Goal: Obtain resource: Obtain resource

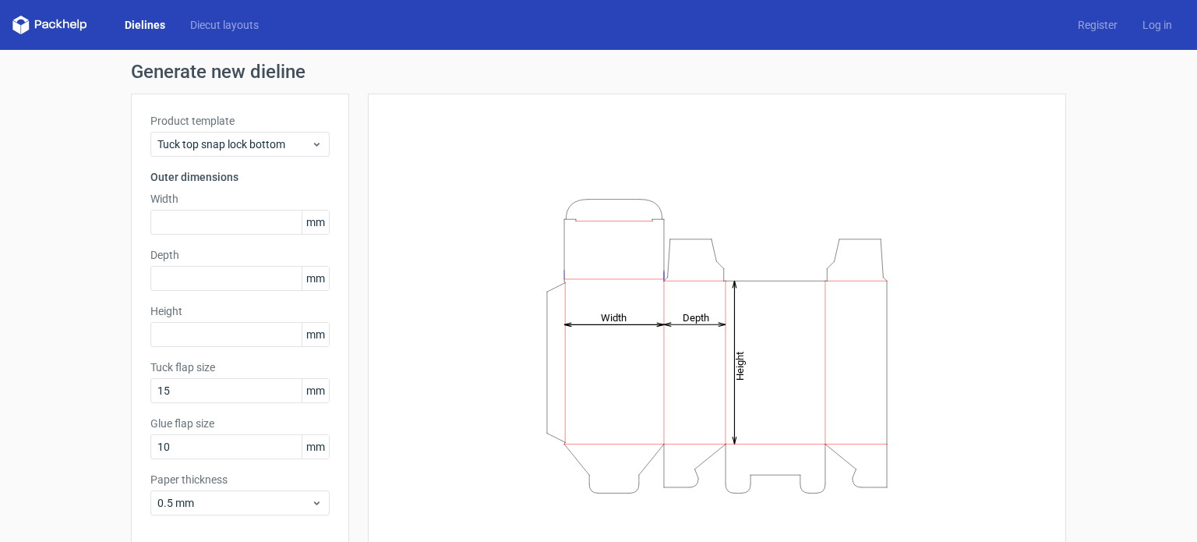
click at [967, 334] on div "Height Depth Width" at bounding box center [716, 345] width 659 height 465
click at [274, 146] on span "Tuck top snap lock bottom" at bounding box center [234, 144] width 154 height 16
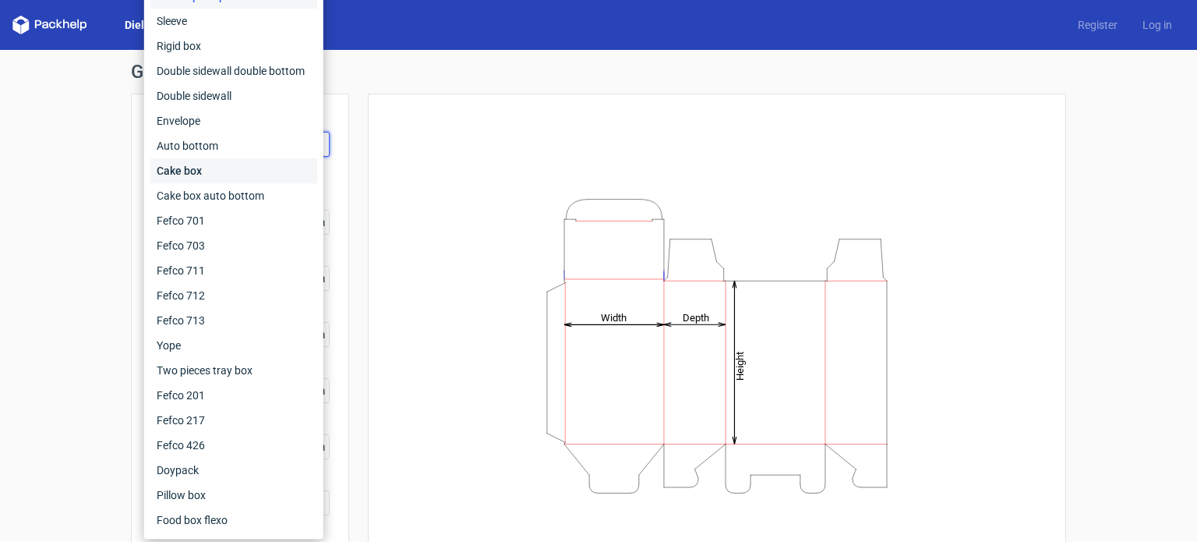
click at [212, 173] on div "Cake box" at bounding box center [233, 170] width 167 height 25
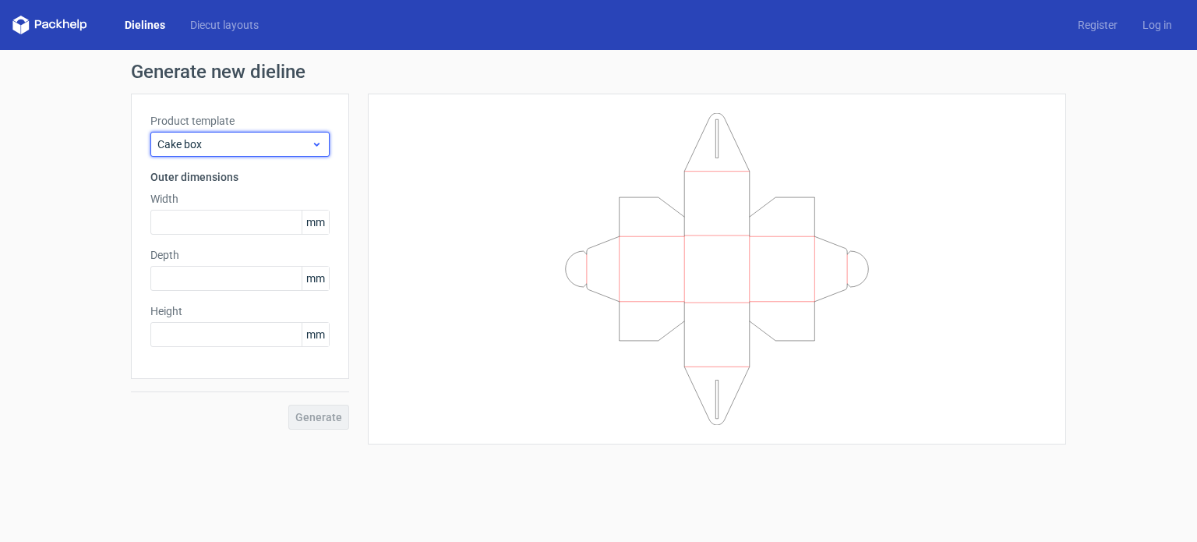
click at [199, 143] on span "Cake box" at bounding box center [234, 144] width 154 height 16
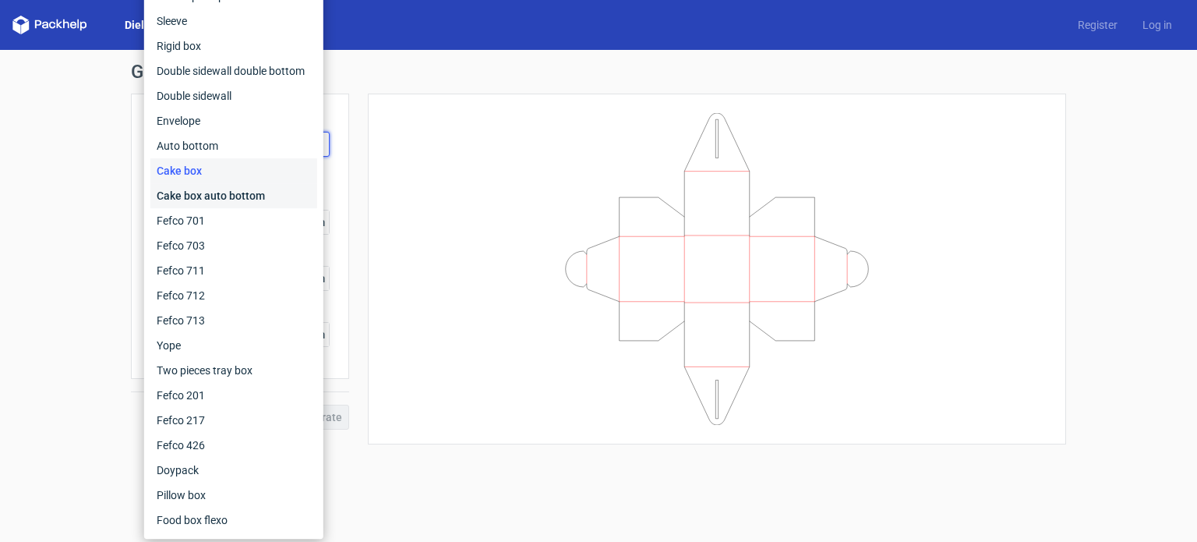
click at [208, 199] on div "Cake box auto bottom" at bounding box center [233, 195] width 167 height 25
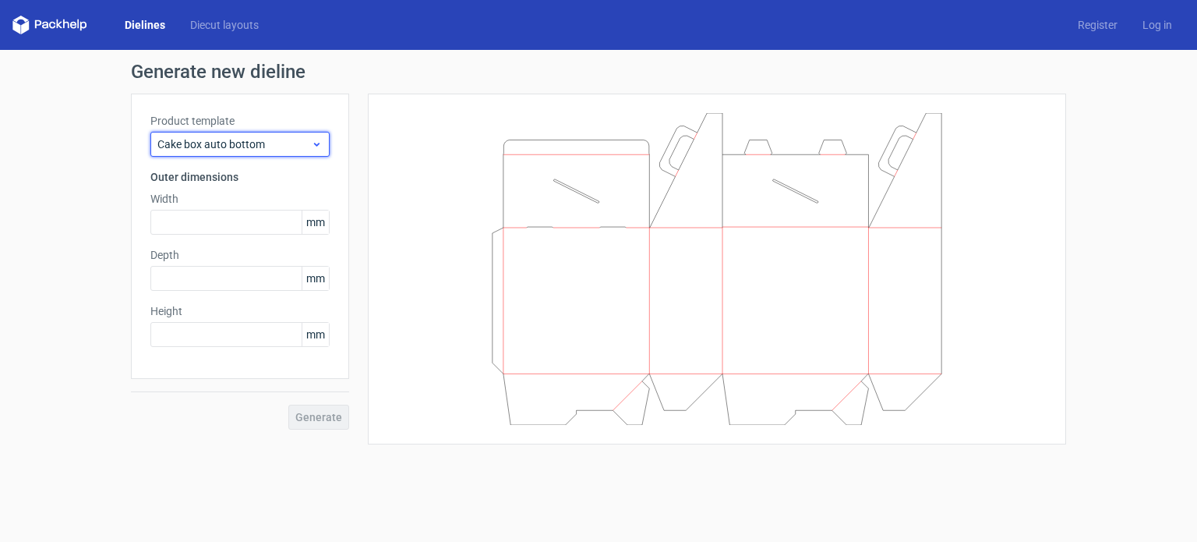
click at [199, 145] on span "Cake box auto bottom" at bounding box center [234, 144] width 154 height 16
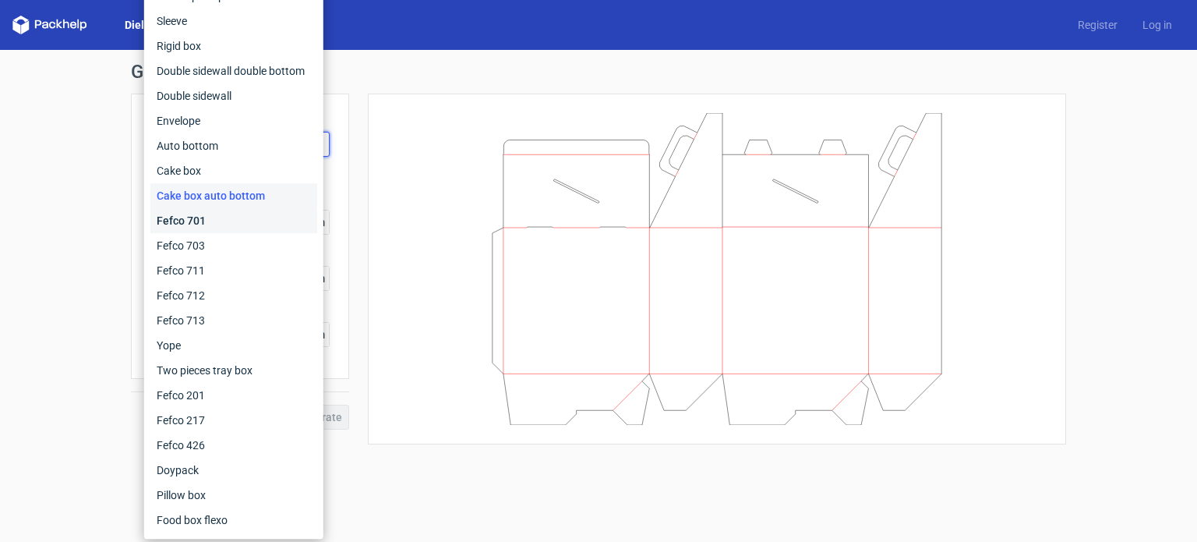
click at [202, 218] on div "Fefco 701" at bounding box center [233, 220] width 167 height 25
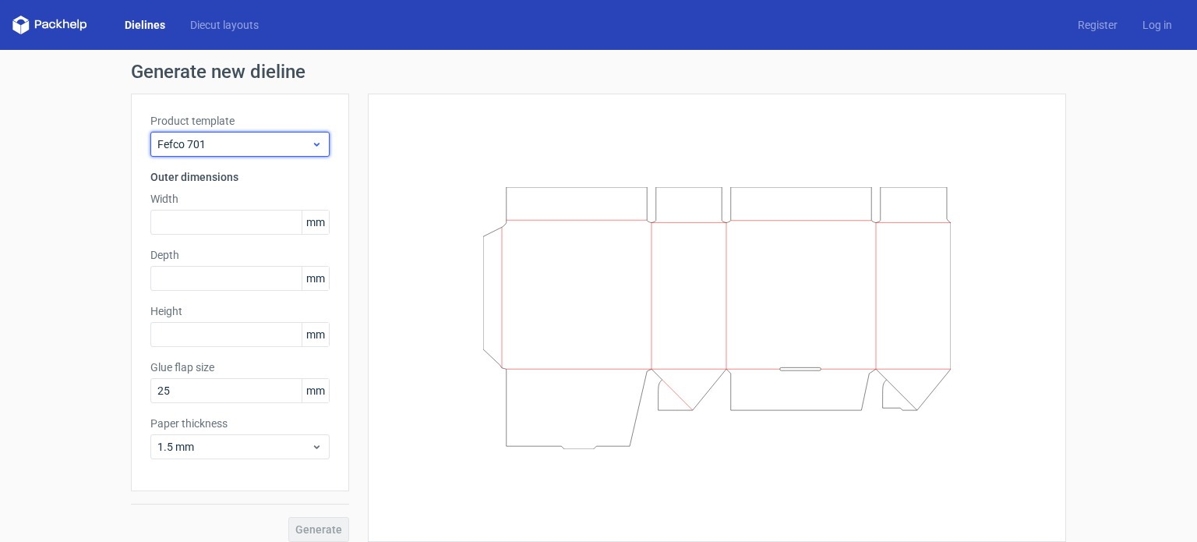
click at [227, 142] on span "Fefco 701" at bounding box center [234, 144] width 154 height 16
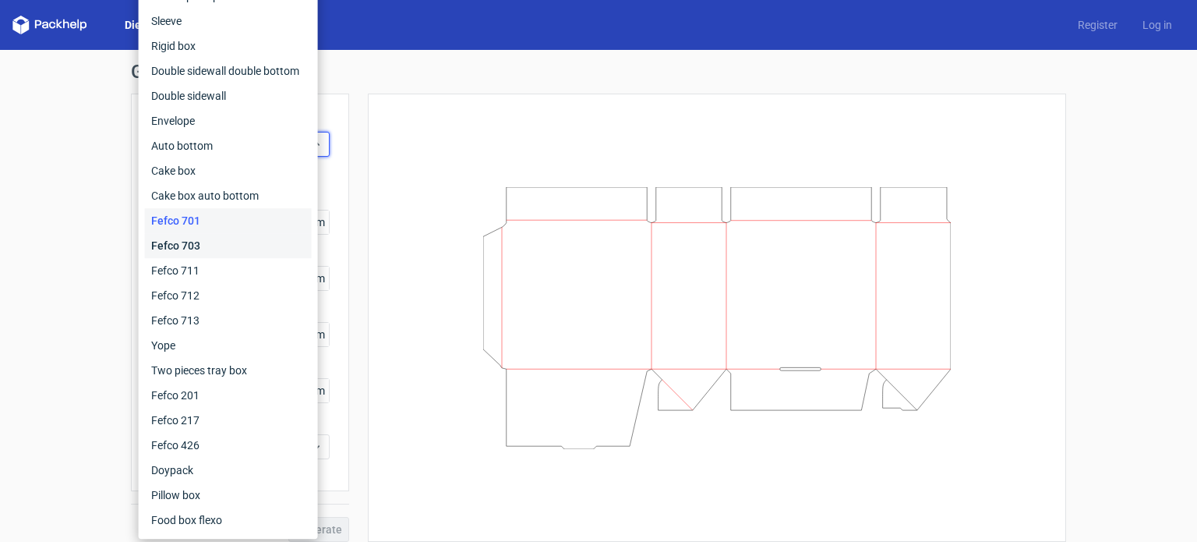
click at [209, 242] on div "Fefco 703" at bounding box center [228, 245] width 167 height 25
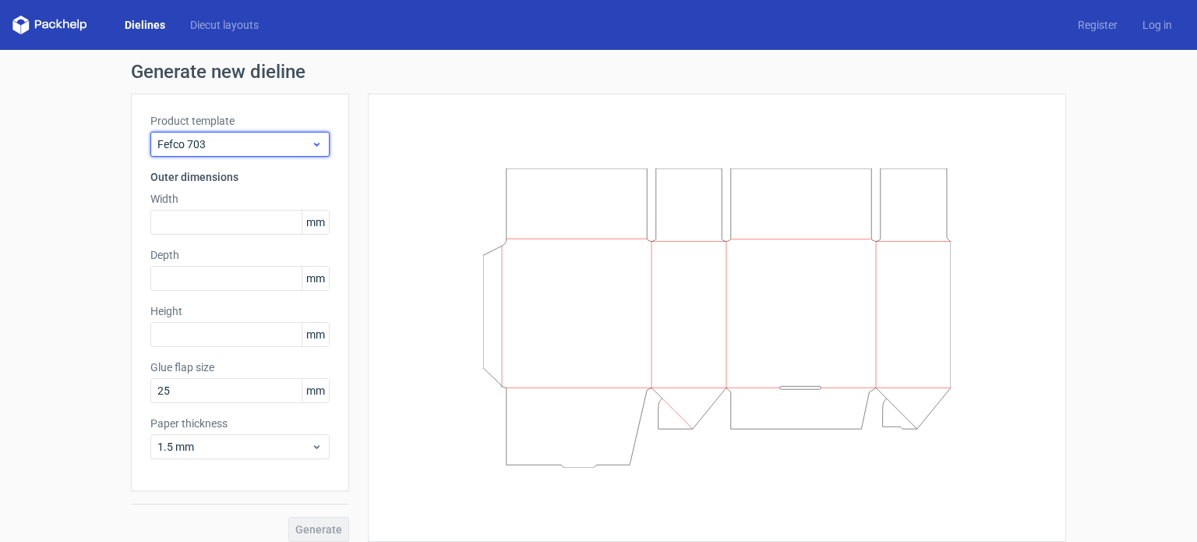
click at [223, 152] on div "Fefco 703" at bounding box center [239, 144] width 179 height 25
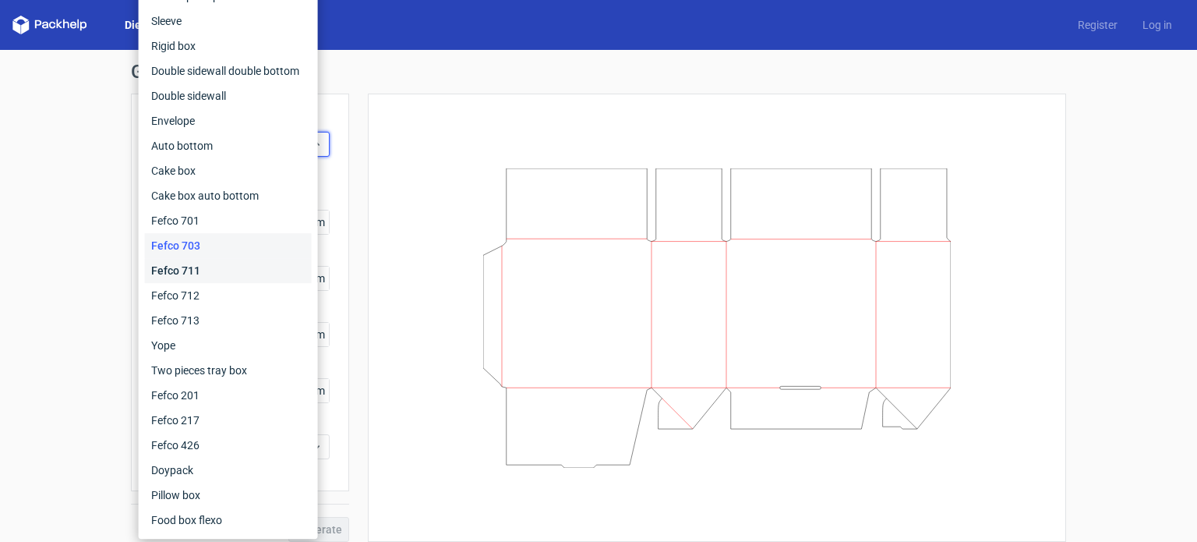
click at [186, 266] on div "Fefco 711" at bounding box center [228, 270] width 167 height 25
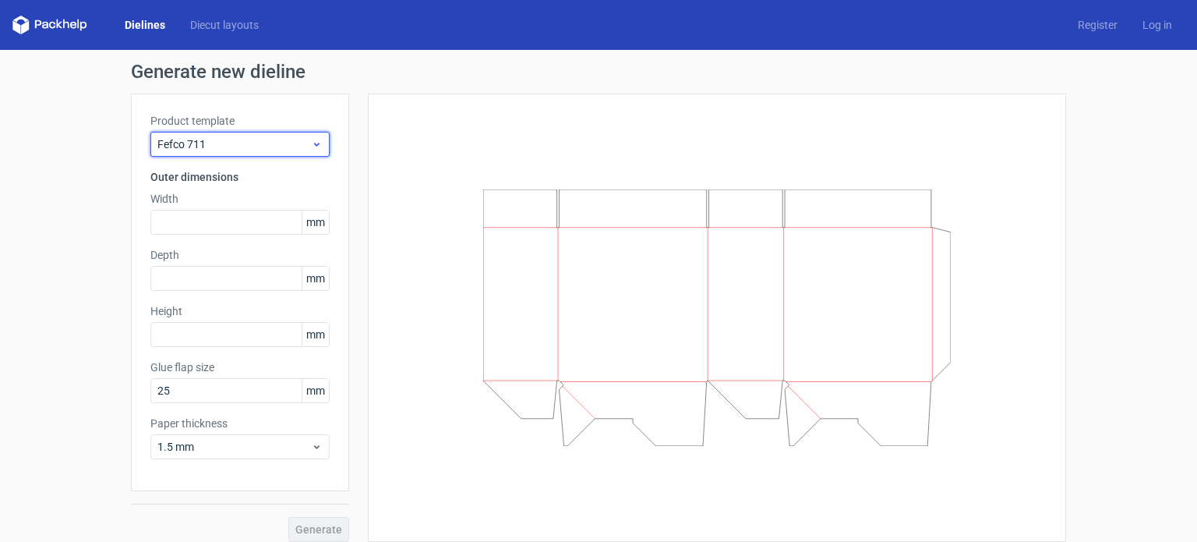
click at [226, 148] on span "Fefco 711" at bounding box center [234, 144] width 154 height 16
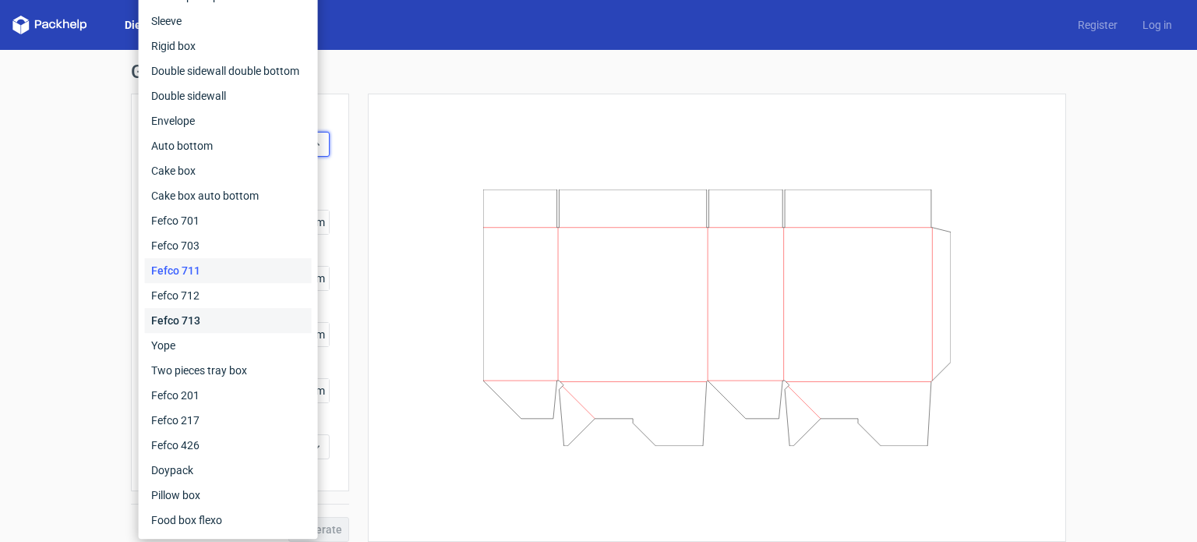
click at [207, 319] on div "Fefco 713" at bounding box center [228, 320] width 167 height 25
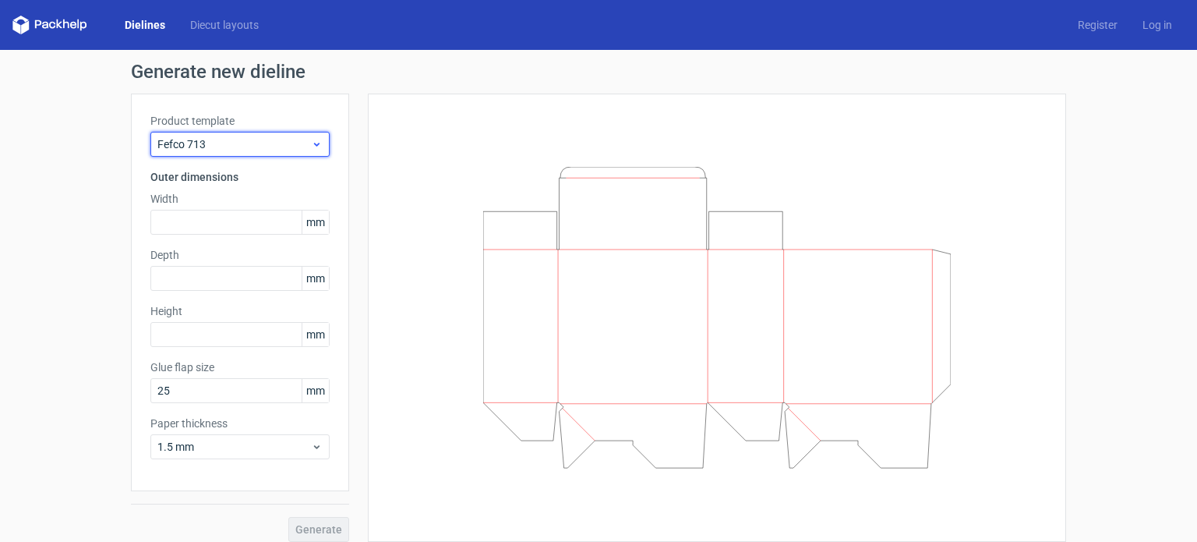
click at [240, 144] on span "Fefco 713" at bounding box center [234, 144] width 154 height 16
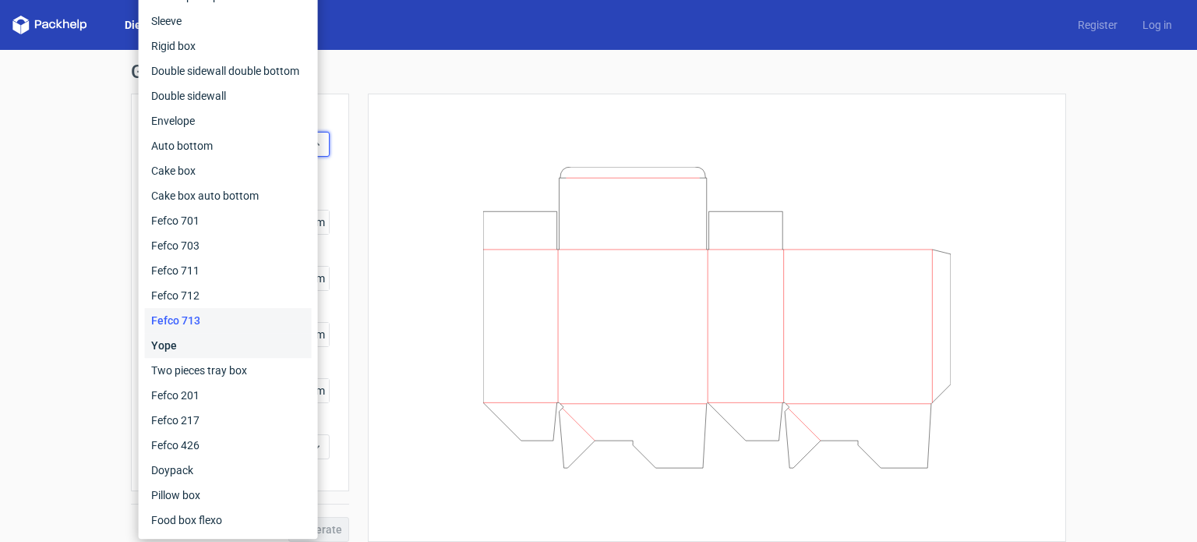
click at [171, 348] on div "Yope" at bounding box center [228, 345] width 167 height 25
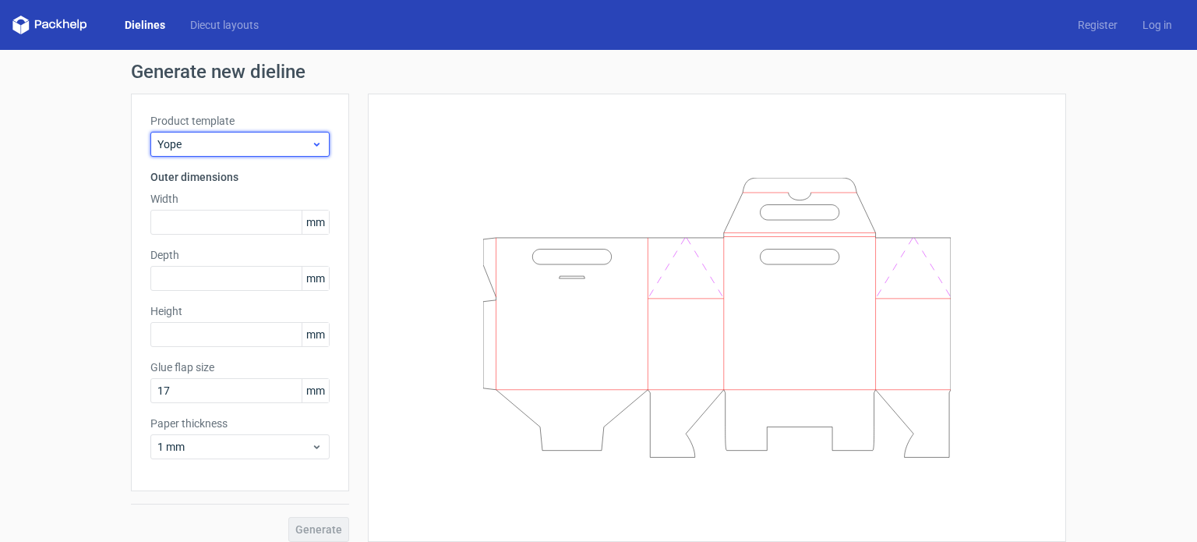
click at [288, 143] on span "Yope" at bounding box center [234, 144] width 154 height 16
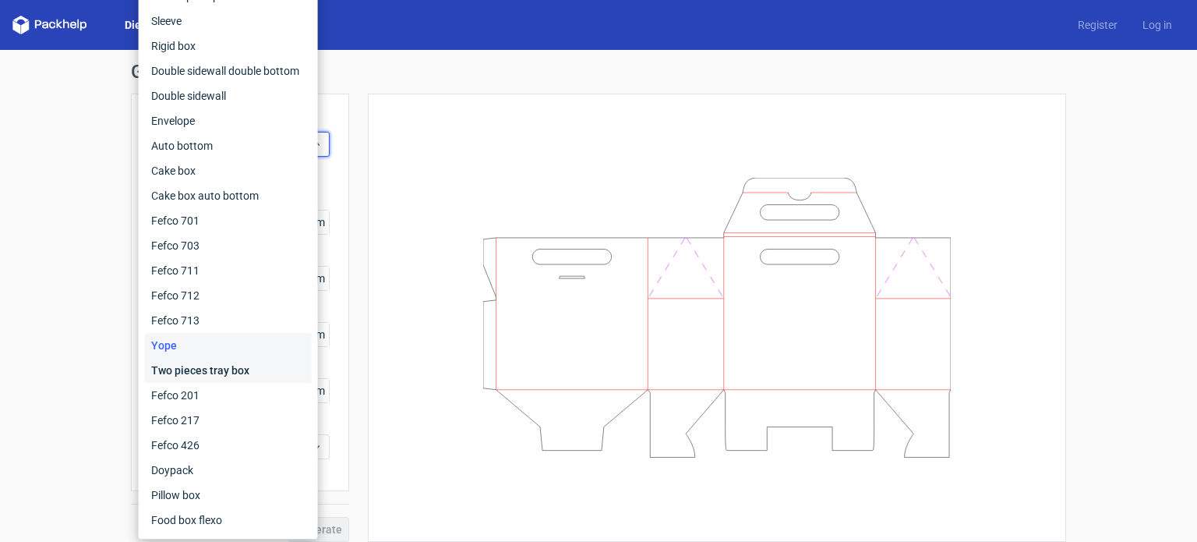
click at [225, 367] on div "Two pieces tray box" at bounding box center [228, 370] width 167 height 25
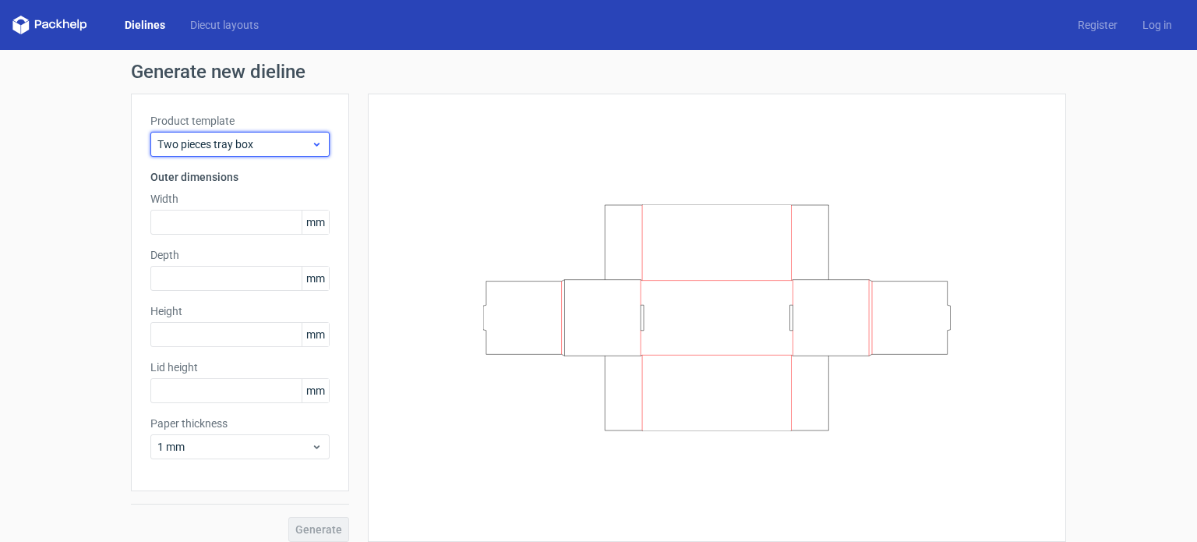
click at [258, 141] on span "Two pieces tray box" at bounding box center [234, 144] width 154 height 16
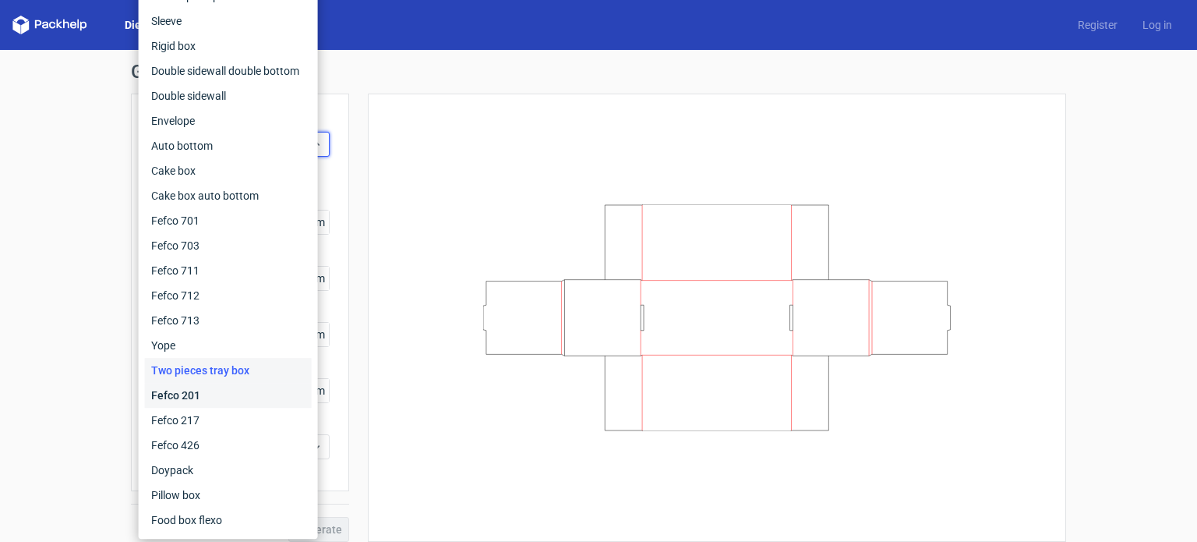
click at [235, 399] on div "Fefco 201" at bounding box center [228, 395] width 167 height 25
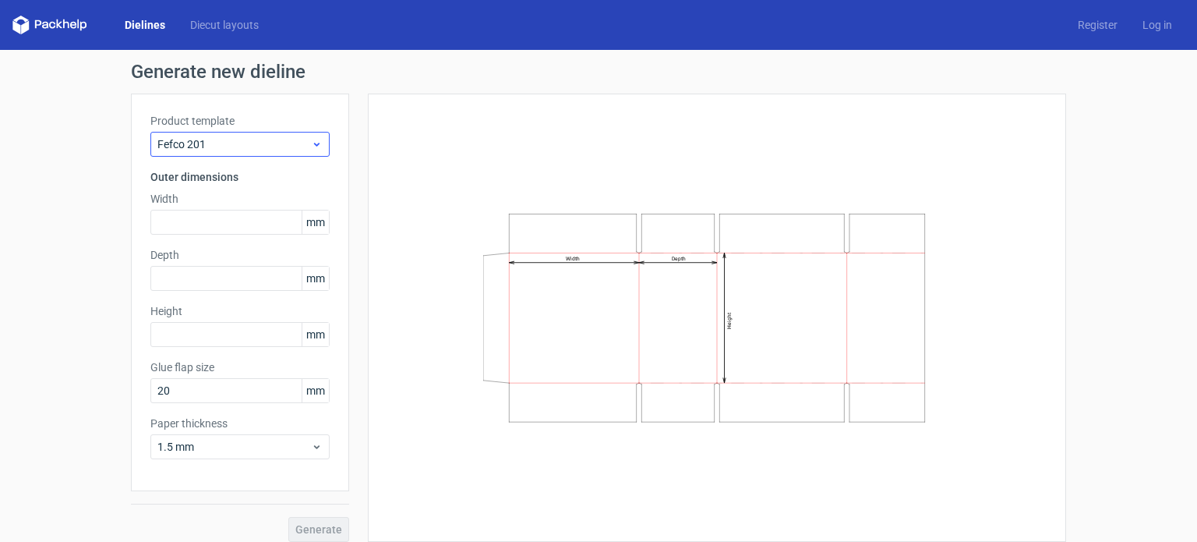
click at [256, 129] on div "Product template Fefco 201" at bounding box center [239, 135] width 179 height 44
click at [254, 139] on span "Fefco 201" at bounding box center [234, 144] width 154 height 16
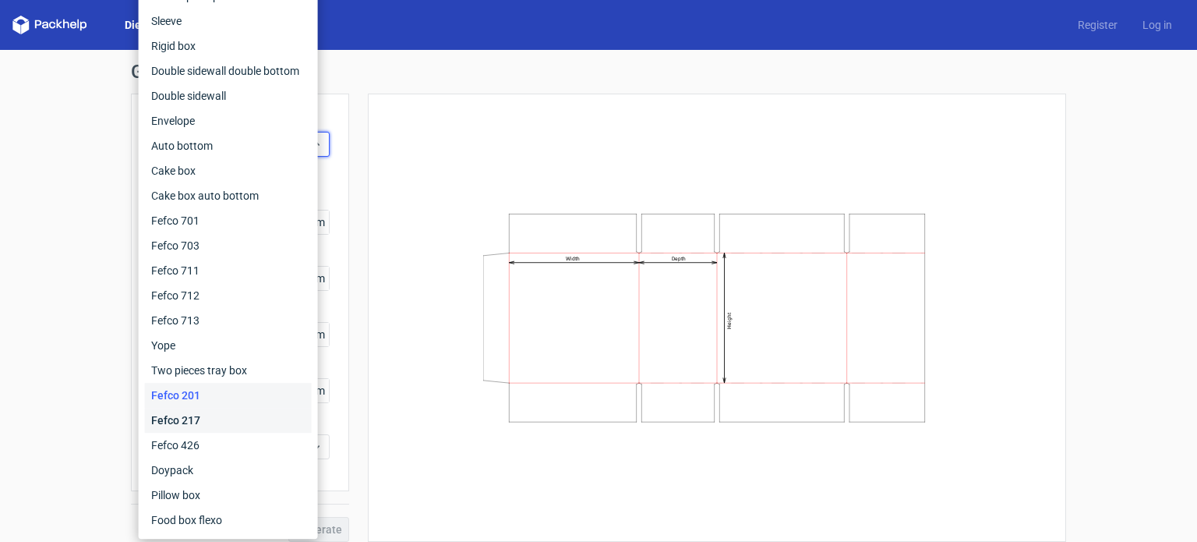
click at [216, 423] on div "Fefco 217" at bounding box center [228, 420] width 167 height 25
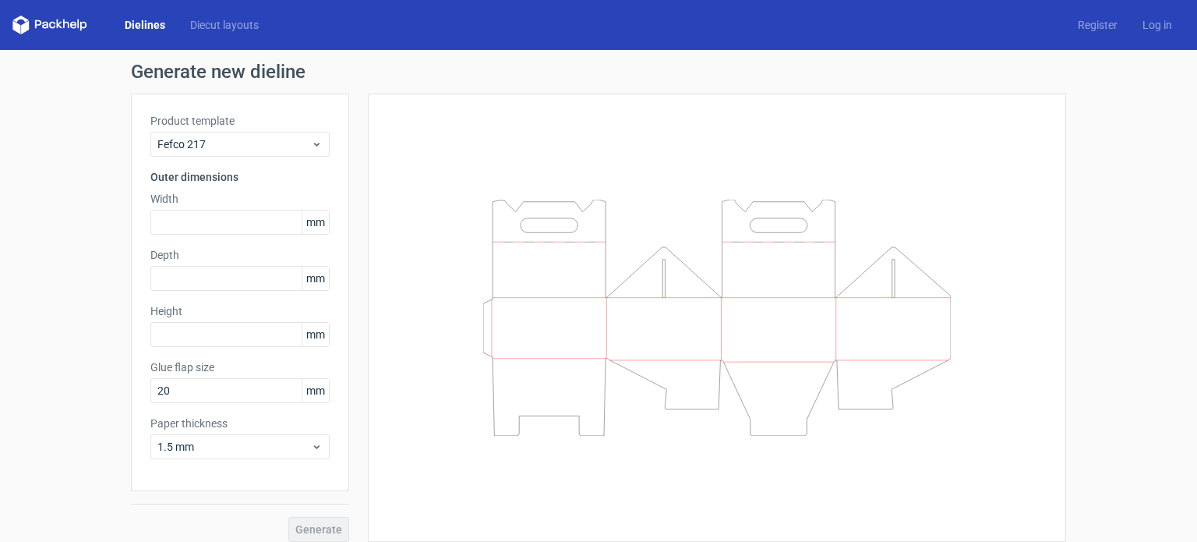
scroll to position [12, 0]
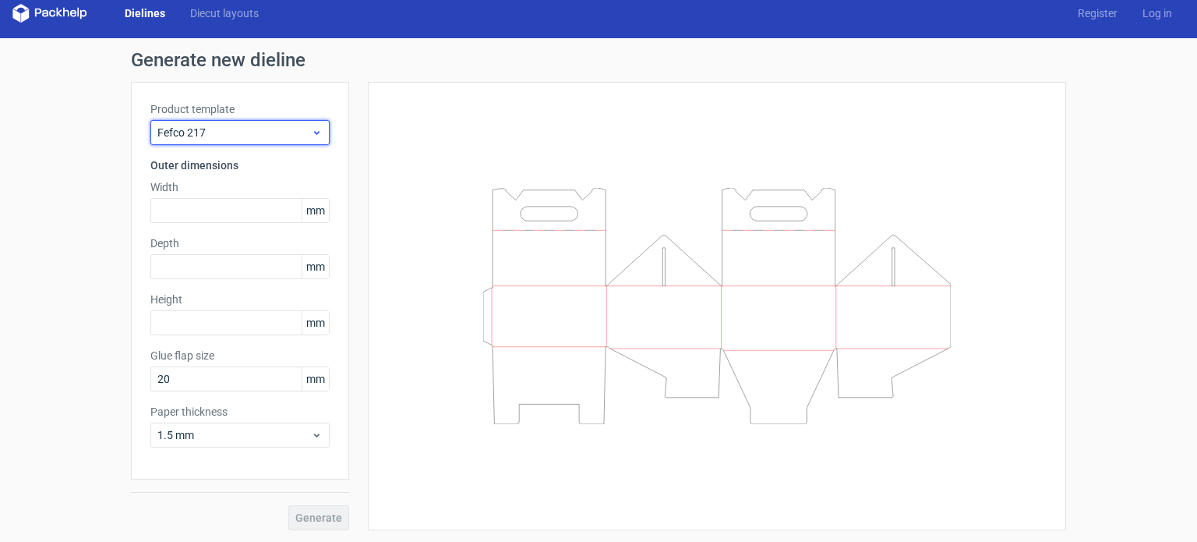
click at [296, 139] on div "Fefco 217" at bounding box center [239, 132] width 179 height 25
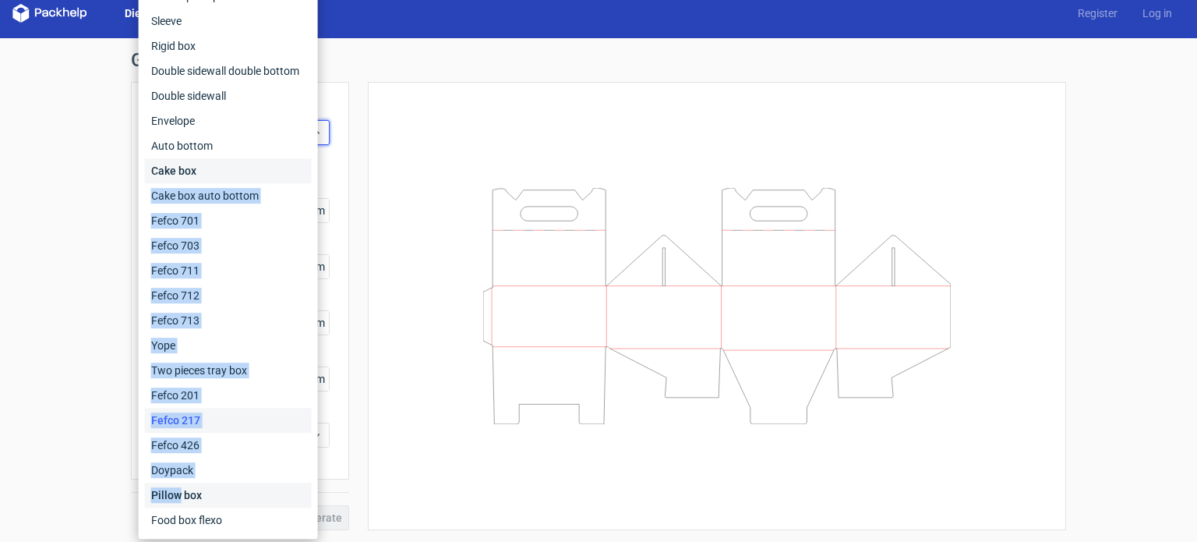
drag, startPoint x: 241, startPoint y: 176, endPoint x: 181, endPoint y: 482, distance: 312.1
click at [181, 482] on div "Fefco 427 Reverse tuck end Tuck top snap lock bottom Sleeve Rigid box Double si…" at bounding box center [228, 233] width 167 height 598
click at [194, 451] on div "Fefco 426" at bounding box center [228, 444] width 167 height 25
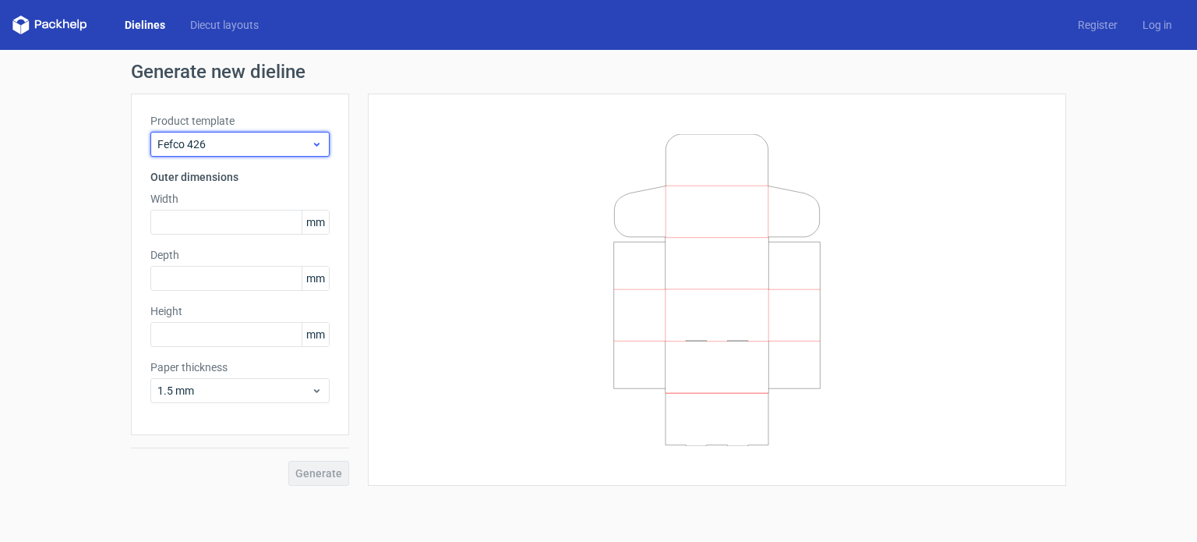
click at [264, 144] on span "Fefco 426" at bounding box center [234, 144] width 154 height 16
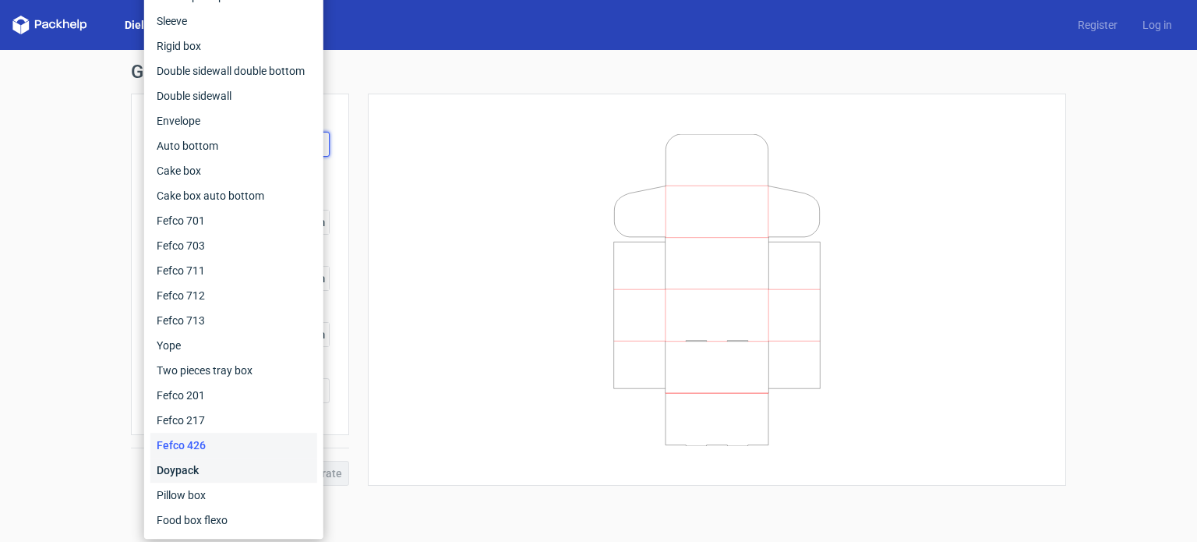
click at [178, 471] on div "Doypack" at bounding box center [233, 469] width 167 height 25
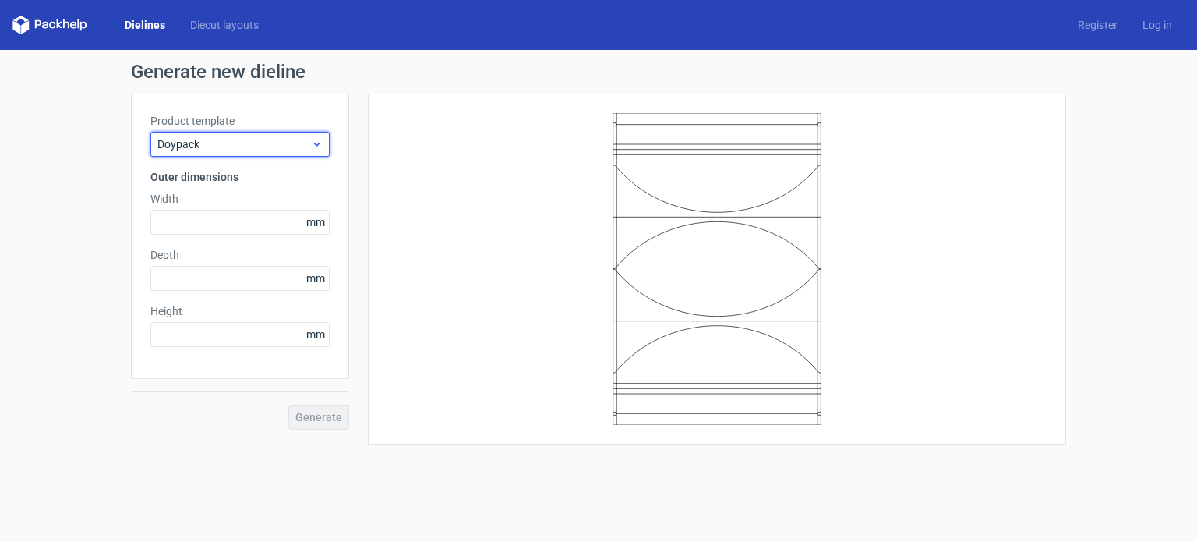
click at [224, 143] on span "Doypack" at bounding box center [234, 144] width 154 height 16
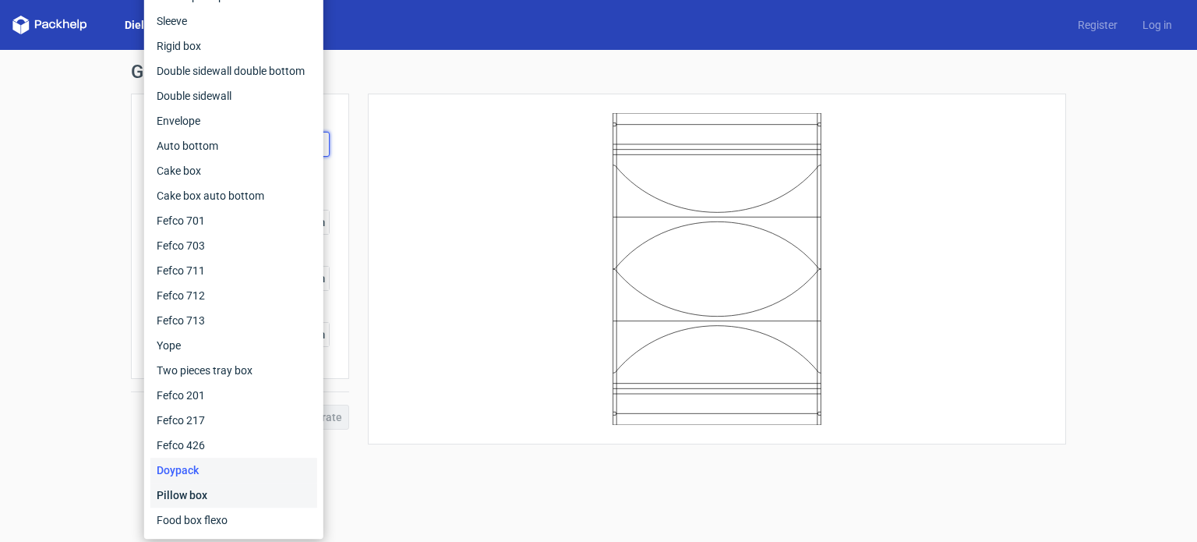
click at [204, 492] on div "Pillow box" at bounding box center [233, 494] width 167 height 25
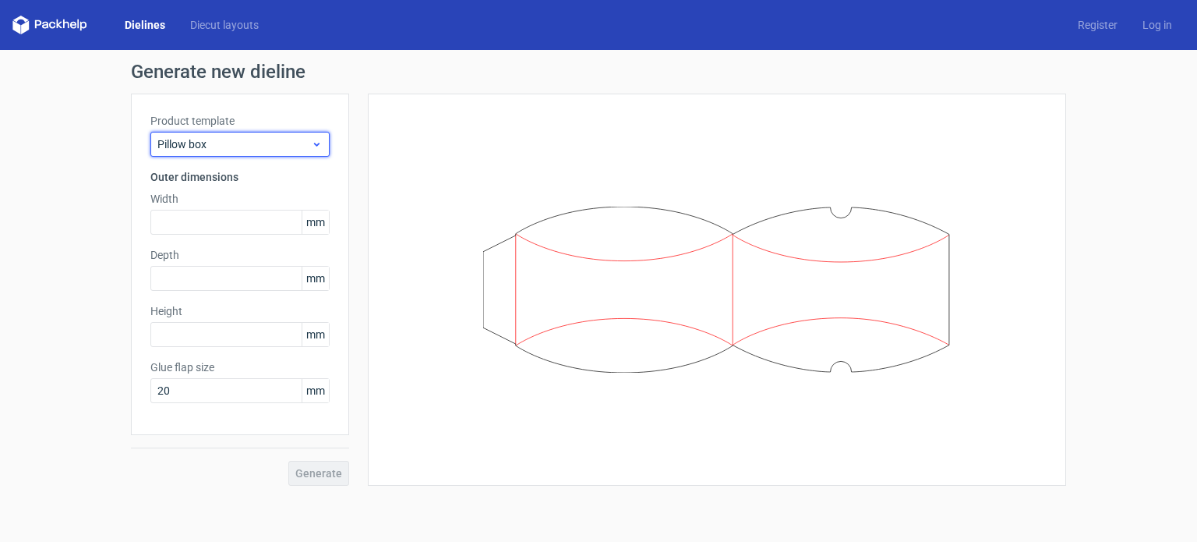
click at [238, 146] on span "Pillow box" at bounding box center [234, 144] width 154 height 16
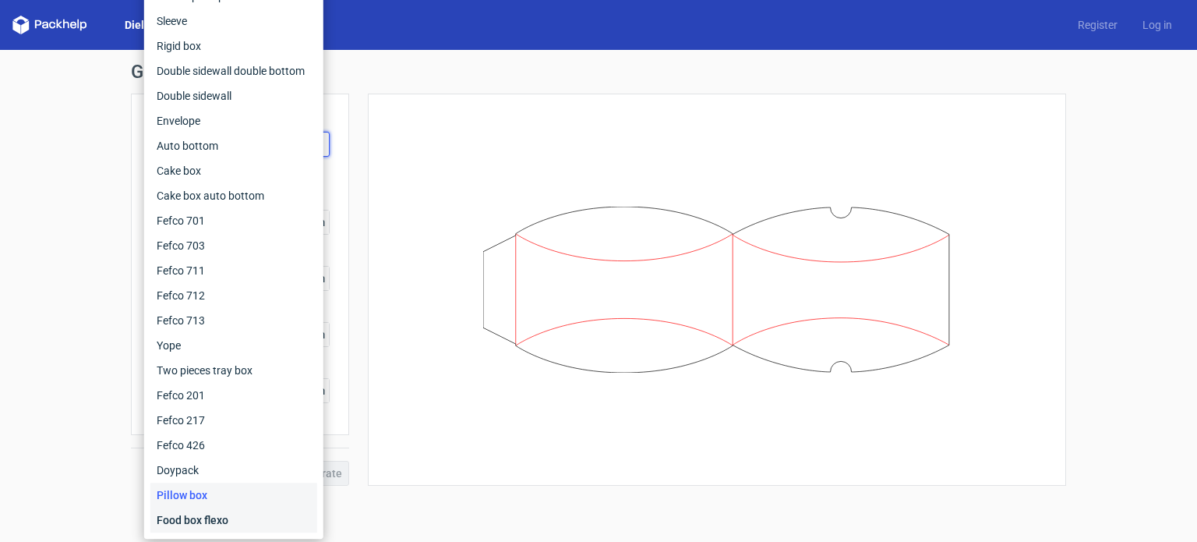
click at [181, 524] on div "Food box flexo" at bounding box center [233, 519] width 167 height 25
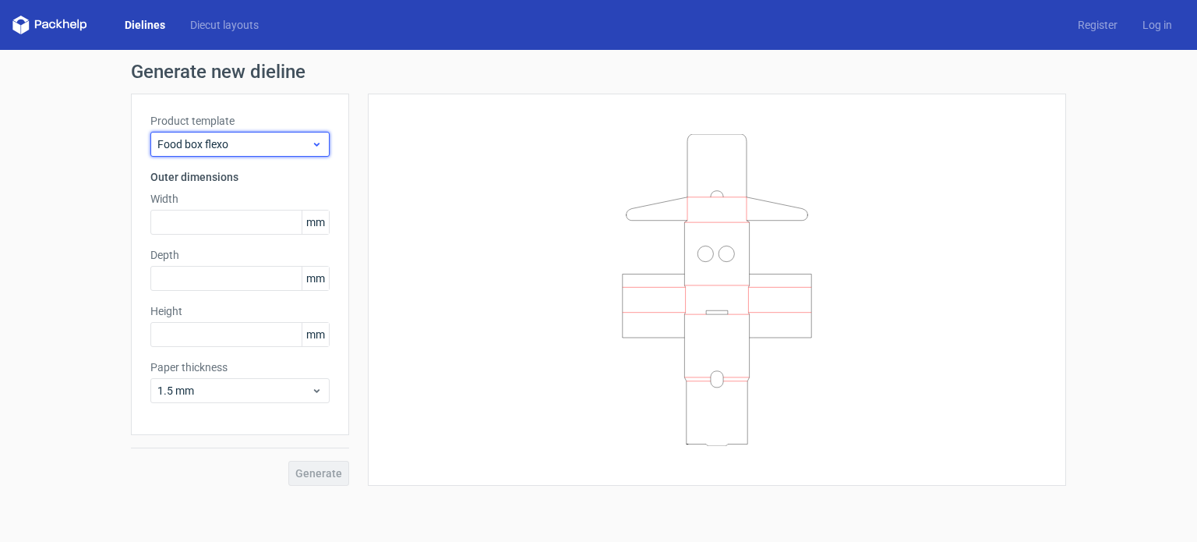
click at [252, 137] on span "Food box flexo" at bounding box center [234, 144] width 154 height 16
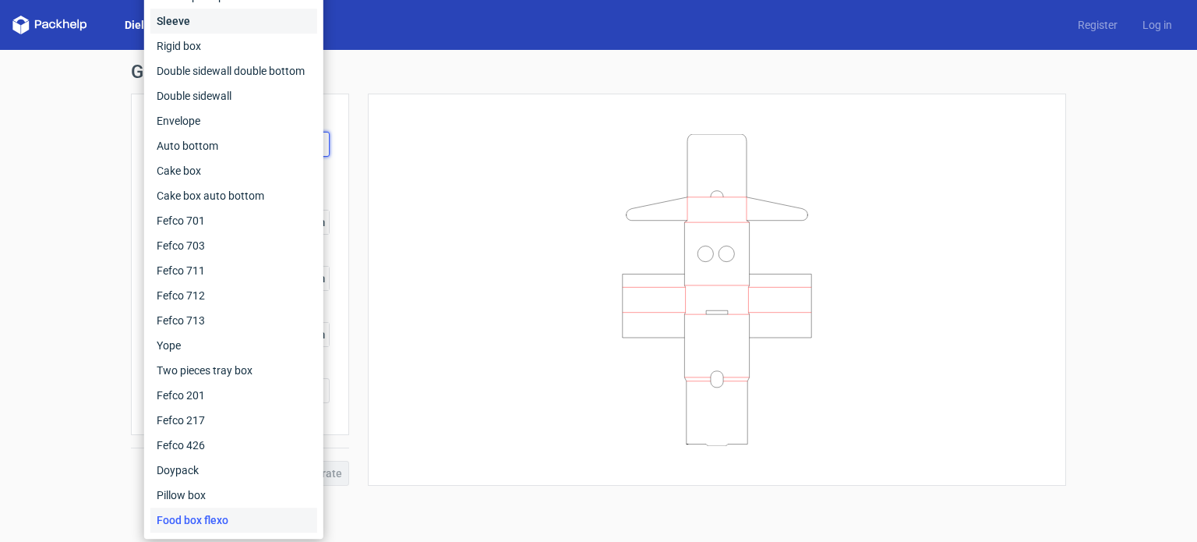
click at [232, 21] on div "Sleeve" at bounding box center [233, 21] width 167 height 25
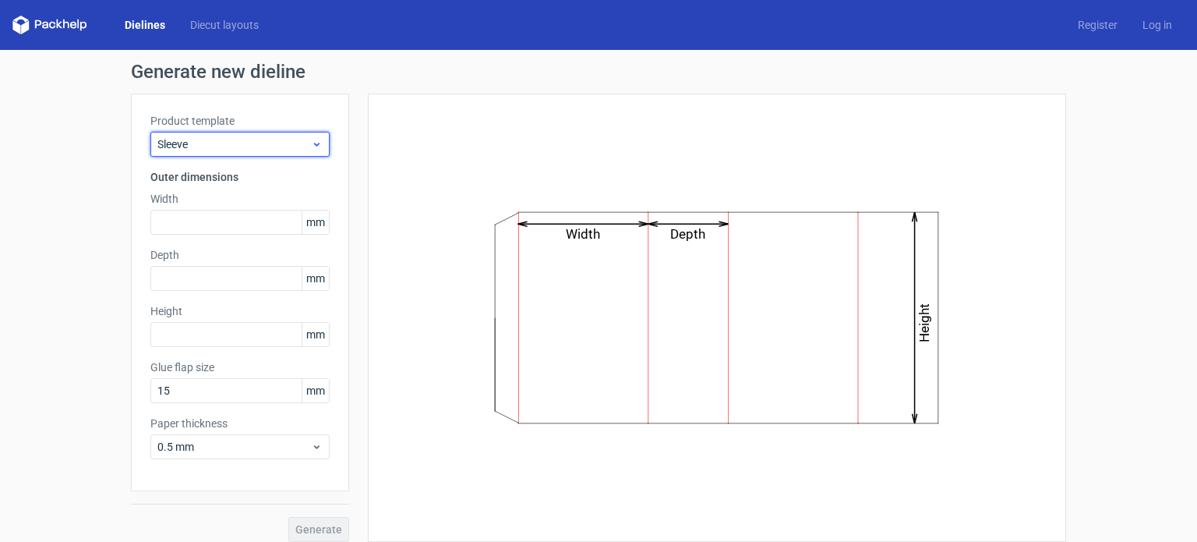
click at [231, 142] on span "Sleeve" at bounding box center [234, 144] width 154 height 16
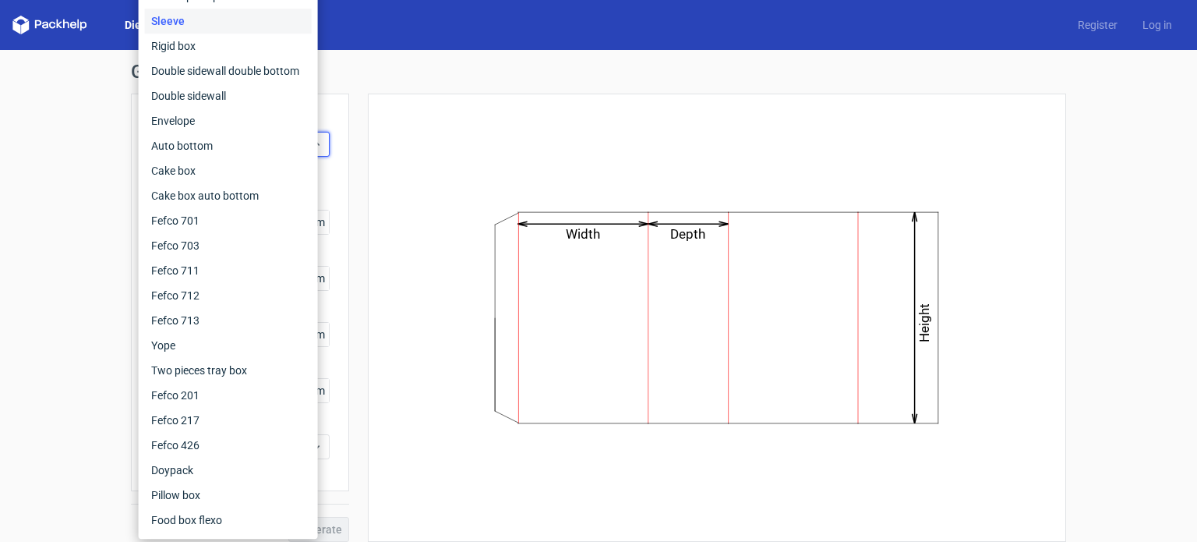
click at [355, 69] on h1 "Generate new dieline" at bounding box center [598, 71] width 935 height 19
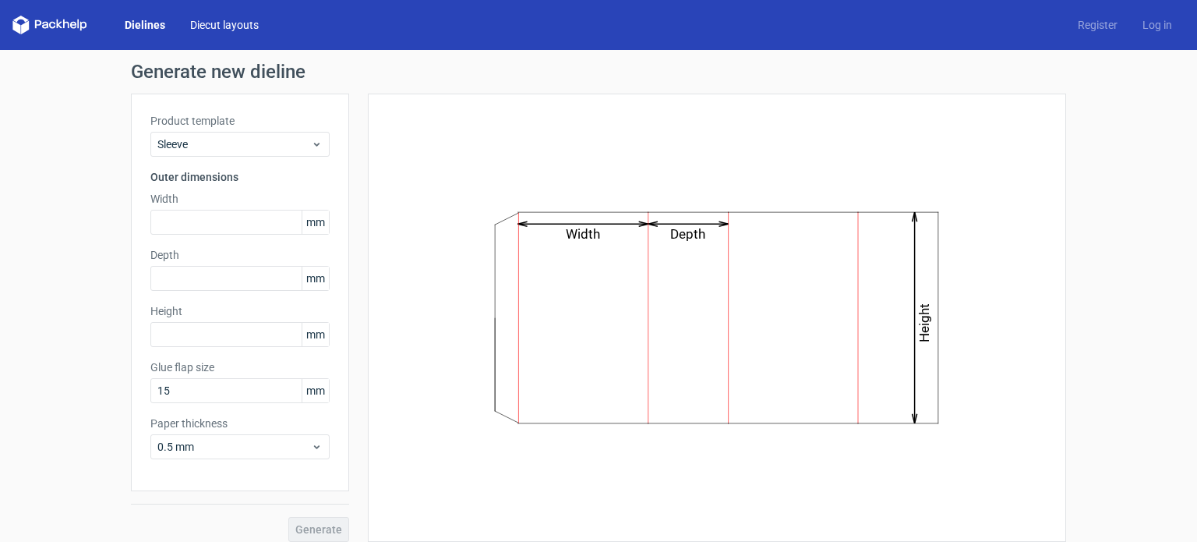
click at [235, 23] on link "Diecut layouts" at bounding box center [225, 25] width 94 height 16
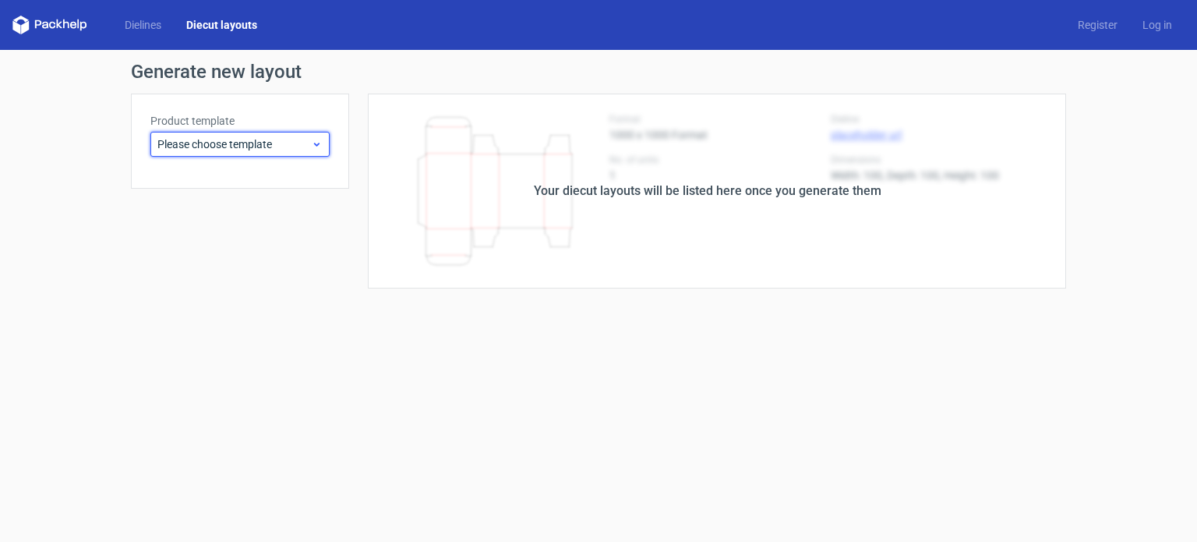
click at [228, 141] on span "Please choose template" at bounding box center [234, 144] width 154 height 16
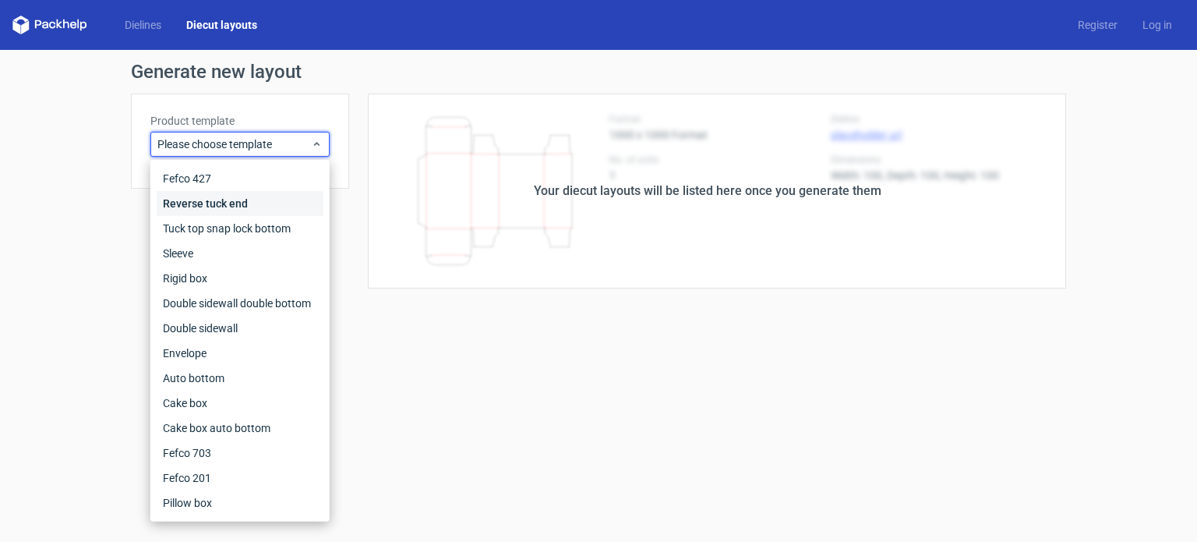
click at [247, 209] on div "Reverse tuck end" at bounding box center [240, 203] width 167 height 25
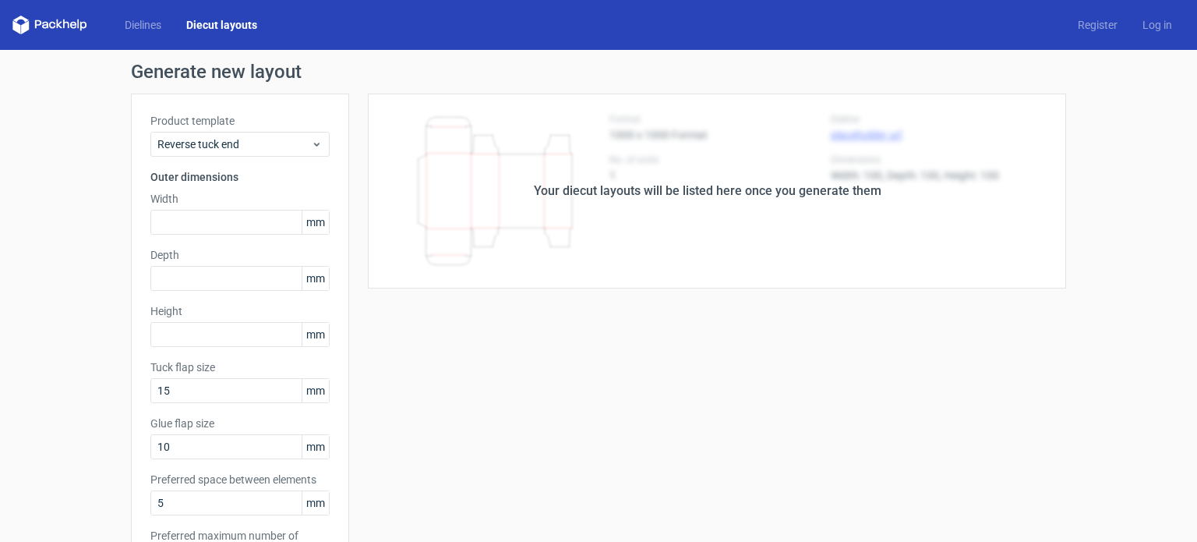
click at [521, 521] on div "Your diecut layouts will be listed here once you generate them Height Depth Wid…" at bounding box center [707, 516] width 717 height 845
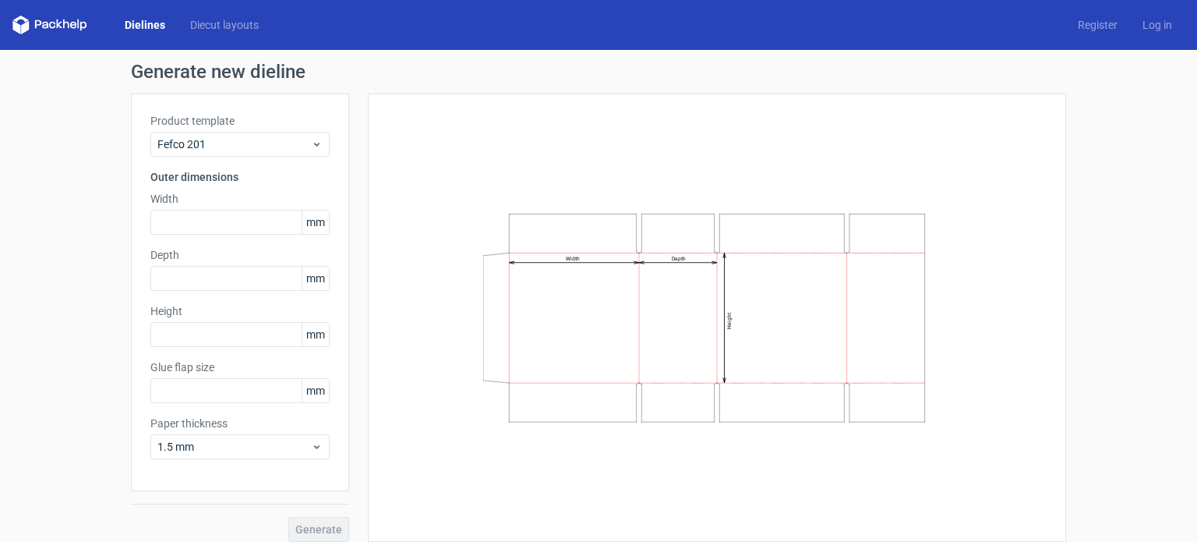
type input "20"
